Goal: Transaction & Acquisition: Purchase product/service

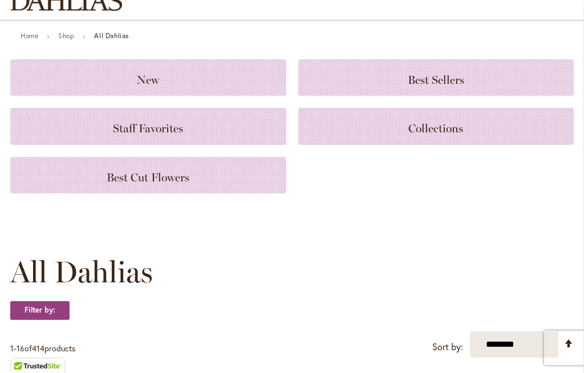
scroll to position [115, 0]
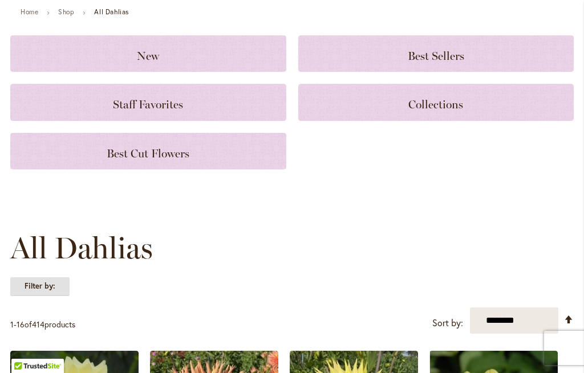
click at [48, 288] on strong "Filter by:" at bounding box center [39, 286] width 59 height 19
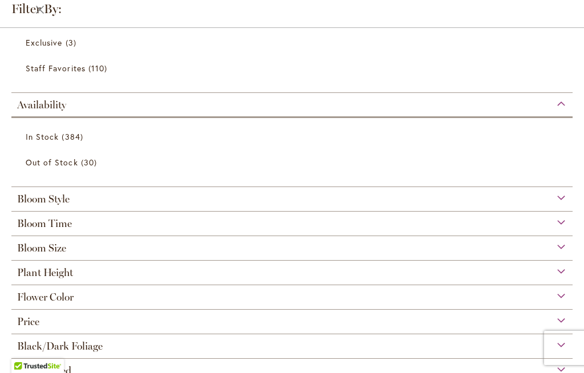
scroll to position [189, 0]
click at [70, 298] on span "Flower Color" at bounding box center [45, 298] width 56 height 13
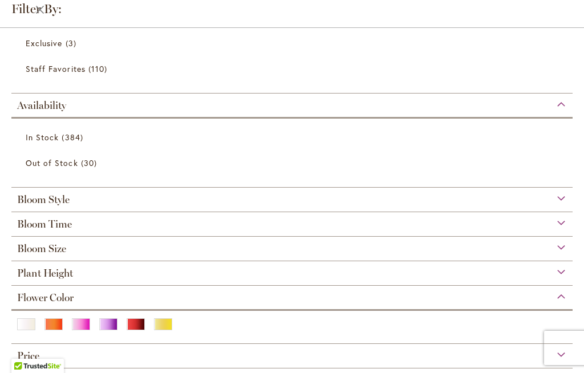
click at [80, 327] on div "Pink" at bounding box center [81, 324] width 18 height 12
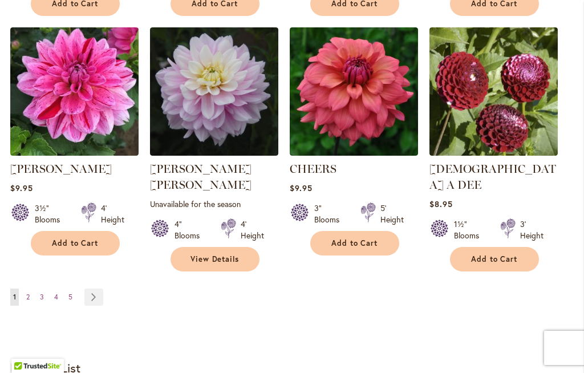
scroll to position [1065, 0]
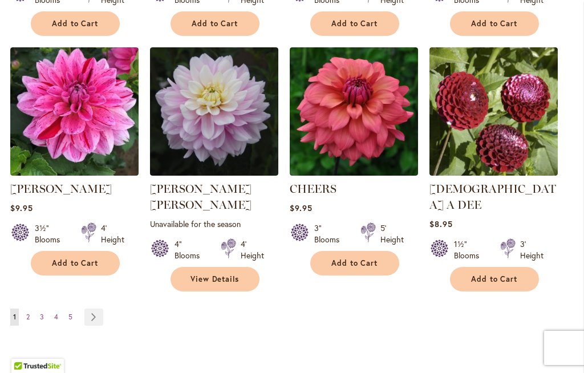
click at [94, 309] on link "Page Next" at bounding box center [93, 317] width 19 height 17
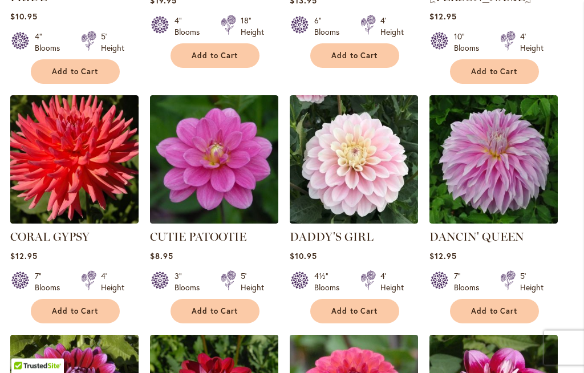
scroll to position [538, 0]
click at [490, 306] on span "Add to Cart" at bounding box center [494, 311] width 47 height 10
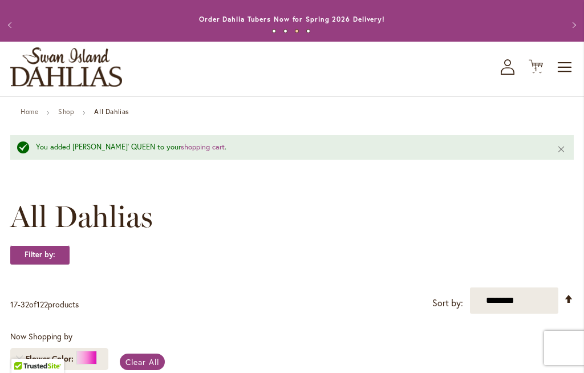
scroll to position [22, 0]
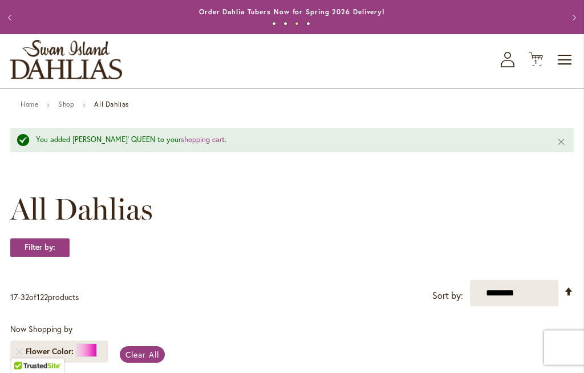
click at [137, 353] on span "Clear All" at bounding box center [143, 355] width 34 height 11
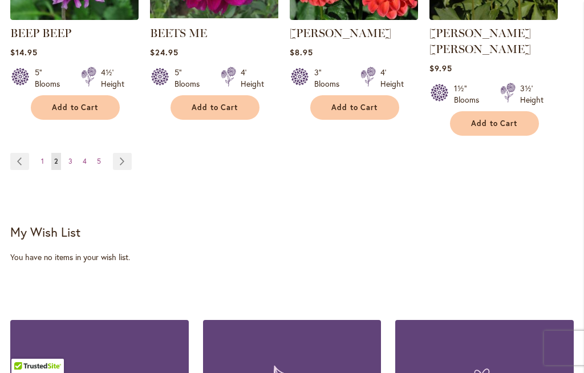
scroll to position [1294, 0]
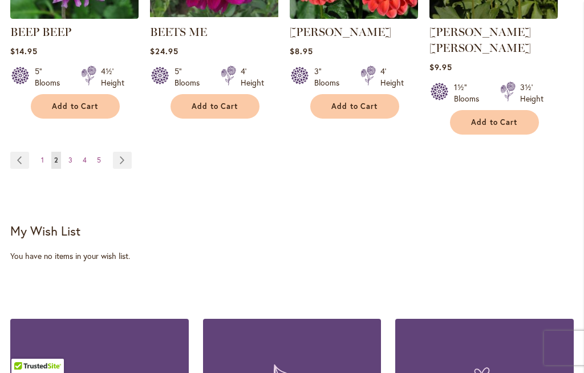
click at [120, 152] on link "Page Next" at bounding box center [122, 160] width 19 height 17
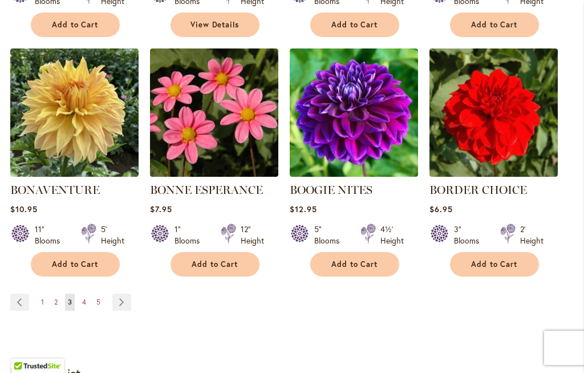
scroll to position [1139, 0]
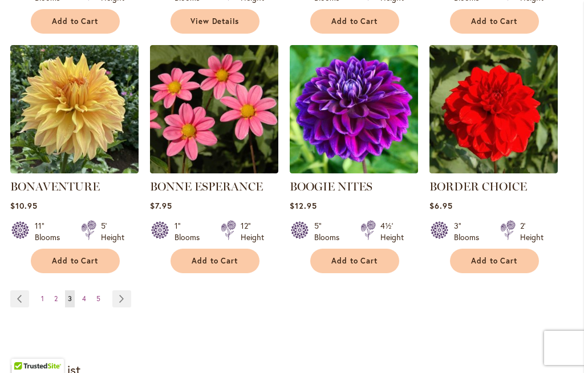
click at [118, 296] on link "Page Next" at bounding box center [121, 298] width 19 height 17
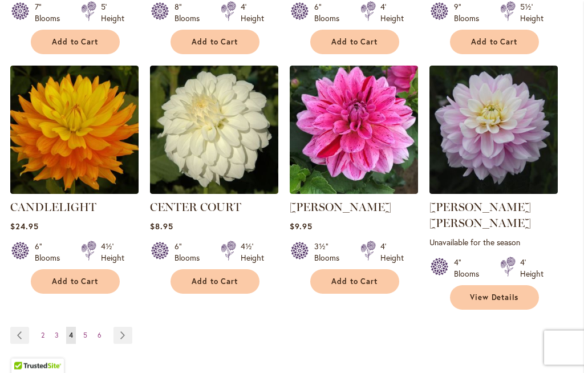
scroll to position [1135, 0]
click at [122, 327] on link "Page Next" at bounding box center [123, 335] width 19 height 17
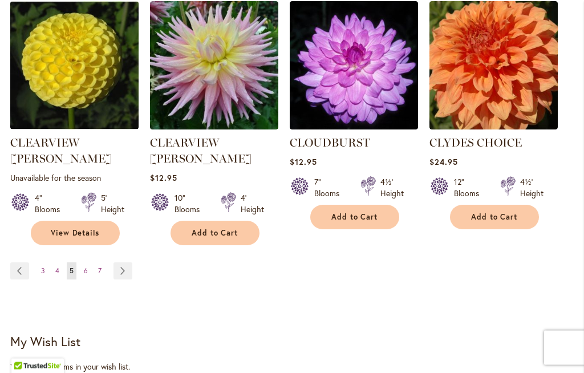
scroll to position [1215, 0]
click at [118, 262] on link "Page Next" at bounding box center [123, 270] width 19 height 17
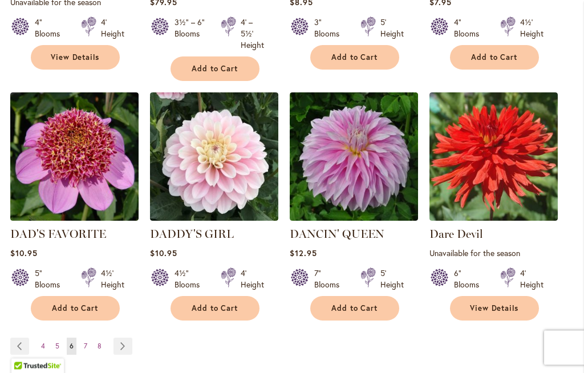
scroll to position [1135, 0]
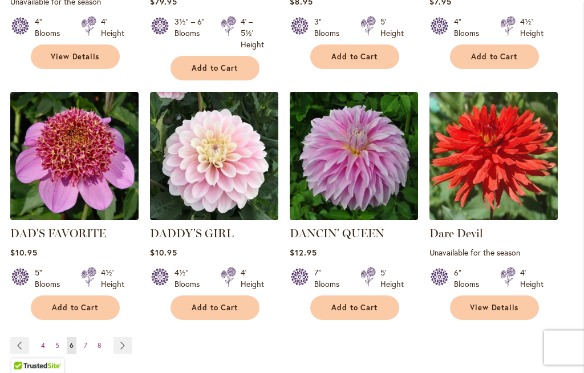
click at [123, 338] on link "Page Next" at bounding box center [123, 346] width 19 height 17
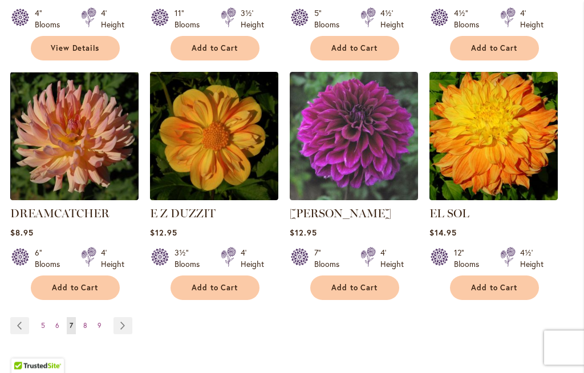
scroll to position [1145, 0]
click at [115, 317] on link "Page Next" at bounding box center [123, 325] width 19 height 17
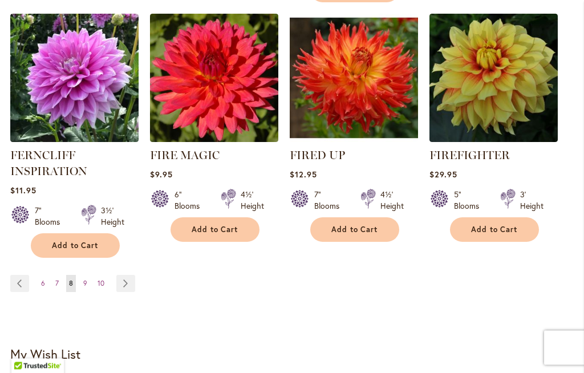
scroll to position [1198, 0]
click at [127, 284] on link "Page Next" at bounding box center [125, 283] width 19 height 17
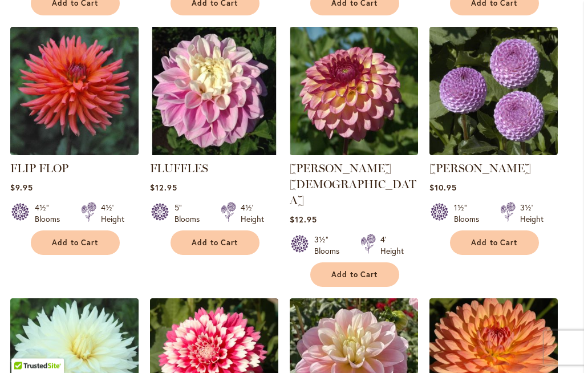
scroll to position [678, 0]
click at [212, 243] on span "Add to Cart" at bounding box center [215, 243] width 47 height 10
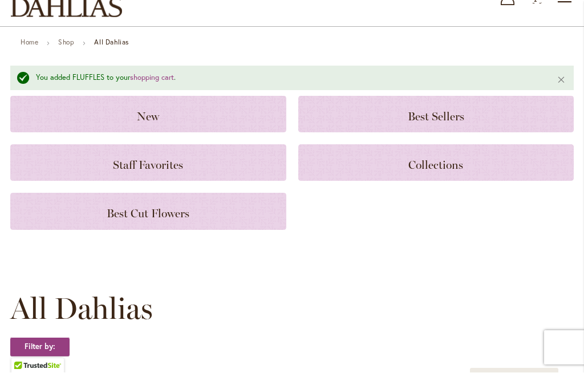
scroll to position [84, 0]
click at [426, 164] on span "Collections" at bounding box center [436, 165] width 55 height 14
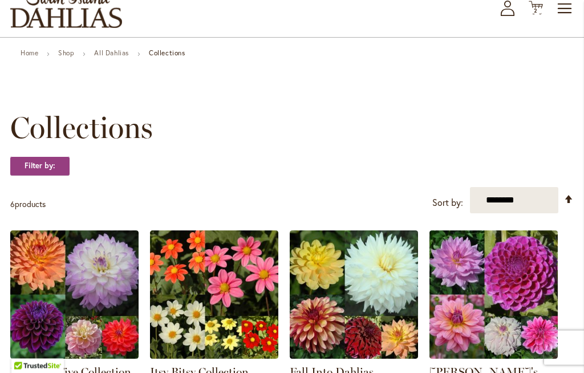
scroll to position [13, 0]
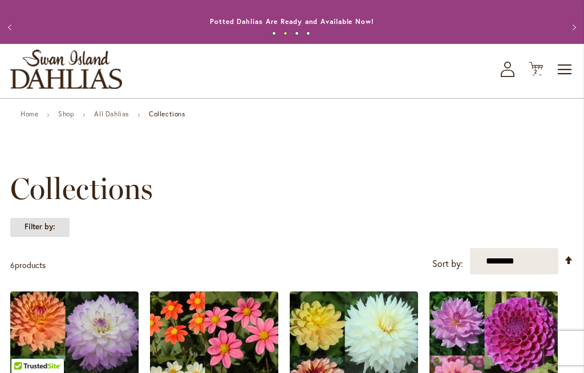
click at [46, 227] on strong "Filter by:" at bounding box center [39, 226] width 59 height 19
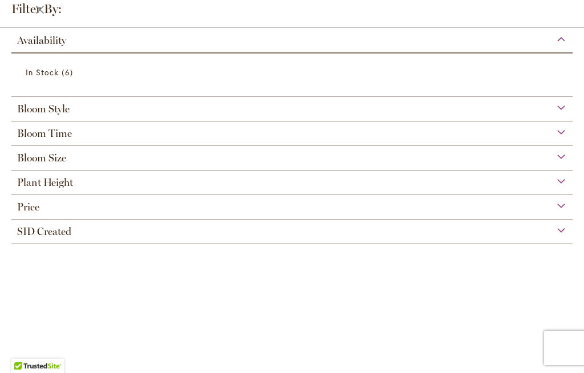
click at [58, 161] on span "Bloom Size" at bounding box center [41, 158] width 49 height 13
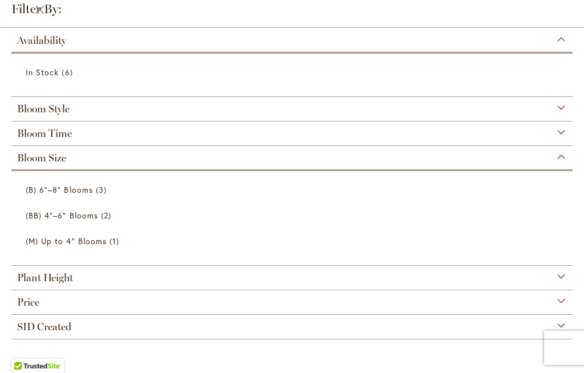
click at [64, 192] on span "(B) 6"–8" Blooms" at bounding box center [59, 189] width 67 height 11
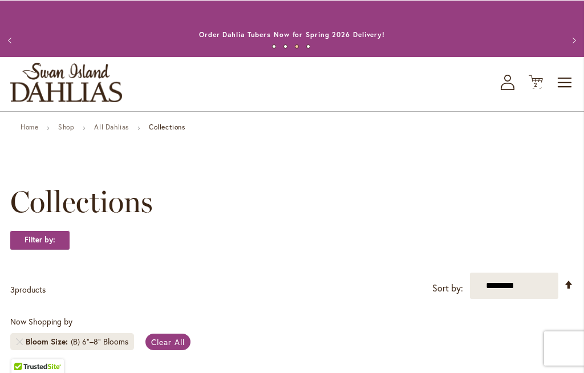
click at [110, 131] on link "All Dahlias" at bounding box center [111, 126] width 35 height 9
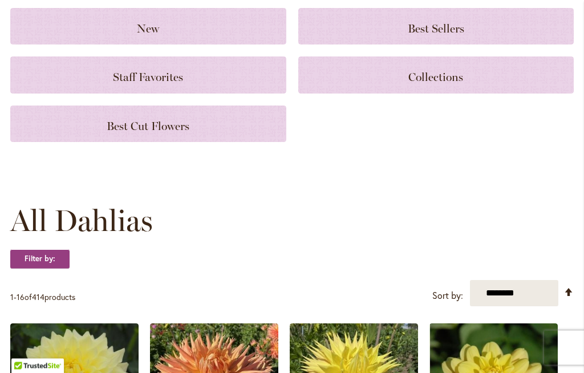
scroll to position [142, 0]
click at [48, 258] on strong "Filter by:" at bounding box center [39, 258] width 59 height 19
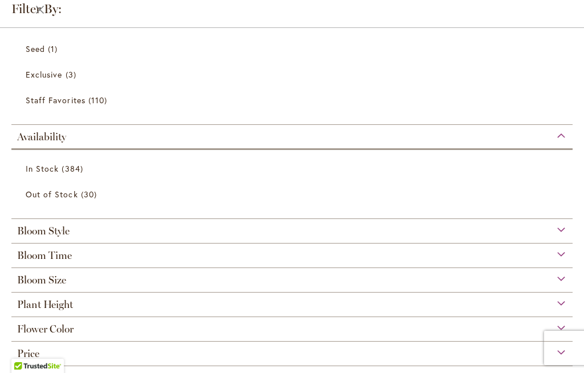
scroll to position [161, 0]
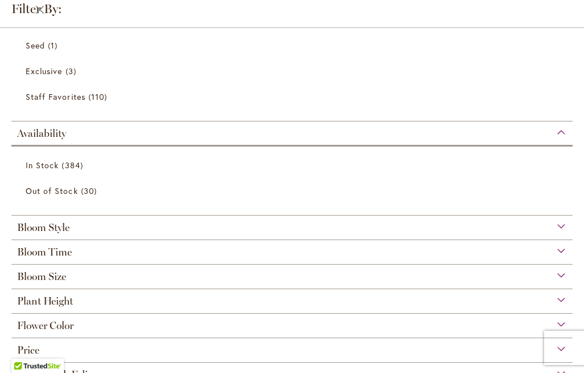
click at [58, 281] on span "Bloom Size" at bounding box center [41, 276] width 49 height 13
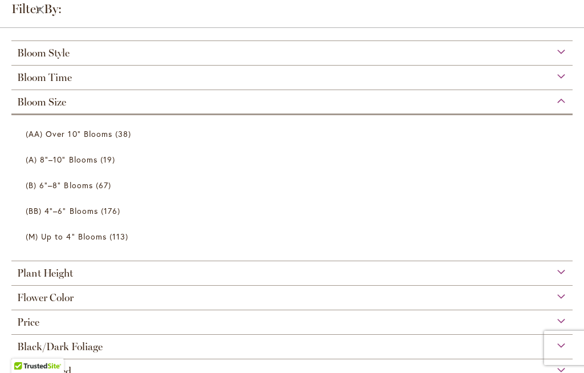
click at [74, 136] on span "(AA) Over 10" Blooms" at bounding box center [69, 133] width 87 height 11
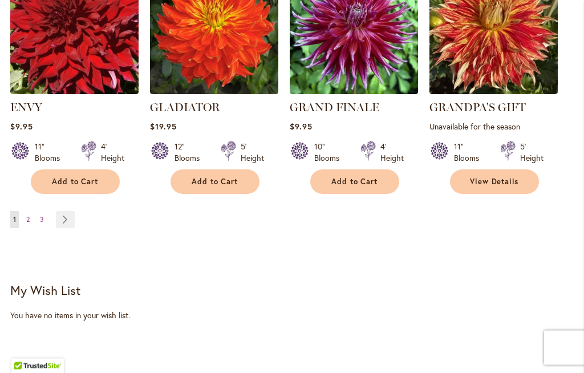
scroll to position [1167, 0]
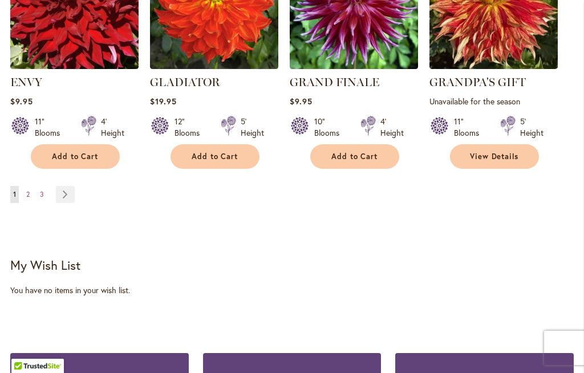
click at [64, 192] on link "Page Next" at bounding box center [65, 194] width 19 height 17
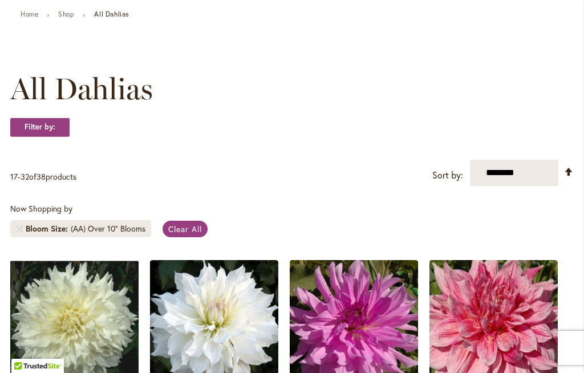
scroll to position [119, 0]
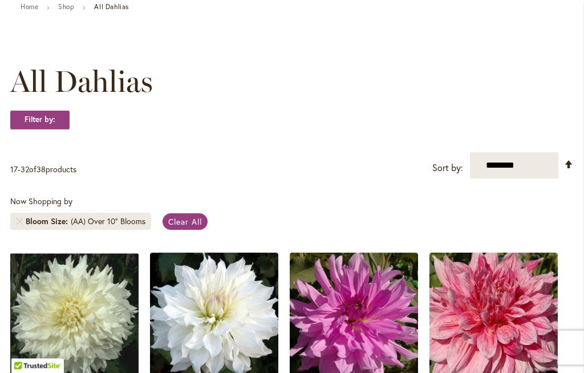
click at [79, 220] on div "(AA) Over 10" Blooms" at bounding box center [108, 221] width 75 height 11
click at [43, 122] on strong "Filter by:" at bounding box center [39, 119] width 59 height 19
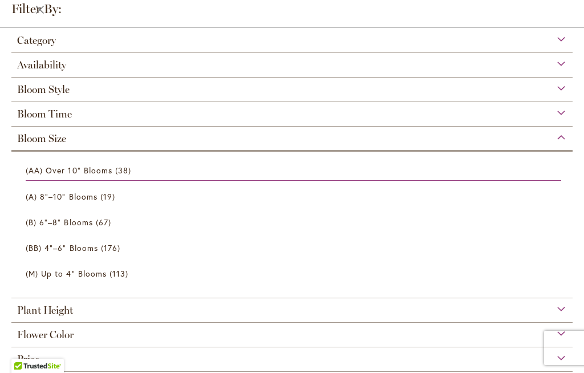
scroll to position [56, 0]
click at [82, 196] on span "(A) 8"–10" Blooms" at bounding box center [62, 196] width 72 height 11
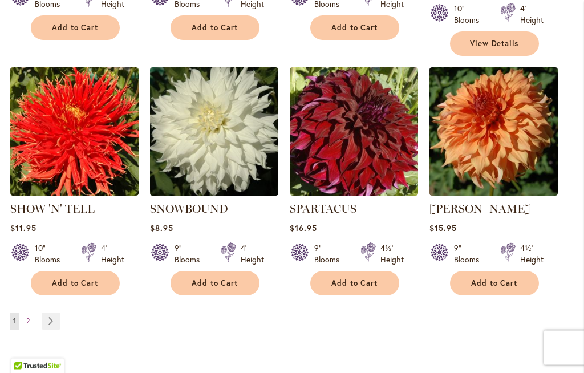
scroll to position [1072, 0]
click at [47, 313] on link "Page Next" at bounding box center [51, 321] width 19 height 17
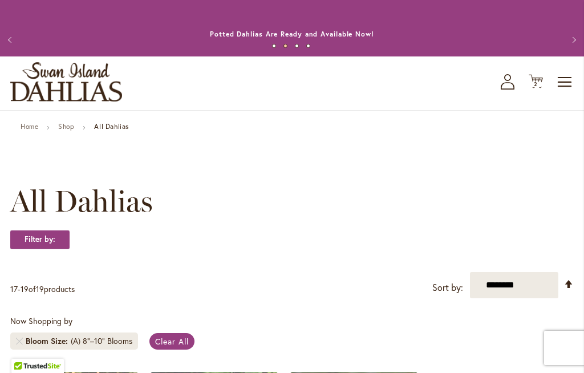
click at [536, 82] on span "2" at bounding box center [536, 83] width 4 height 7
